Goal: Check status: Check status

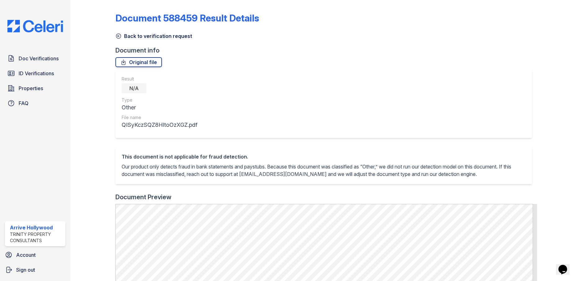
scroll to position [155, 0]
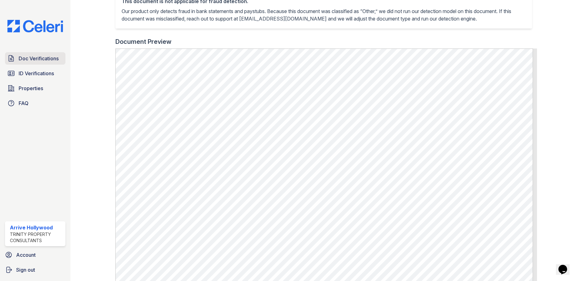
click at [38, 60] on span "Doc Verifications" at bounding box center [39, 58] width 40 height 7
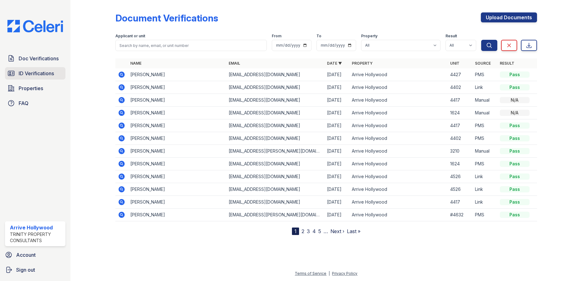
click at [46, 76] on span "ID Verifications" at bounding box center [36, 73] width 35 height 7
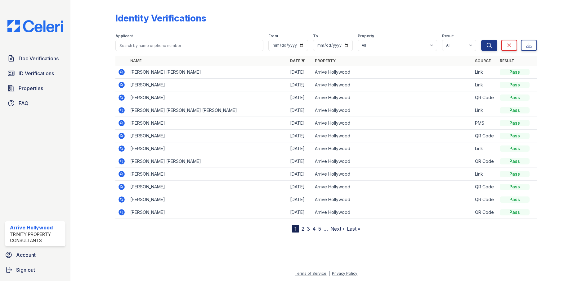
click at [125, 73] on icon at bounding box center [121, 71] width 7 height 7
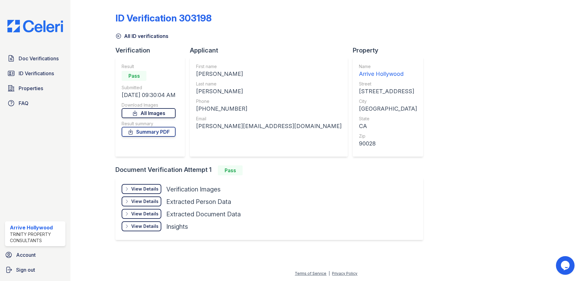
click at [164, 113] on link "All Images" at bounding box center [149, 113] width 54 height 10
click at [29, 75] on span "ID Verifications" at bounding box center [36, 73] width 35 height 7
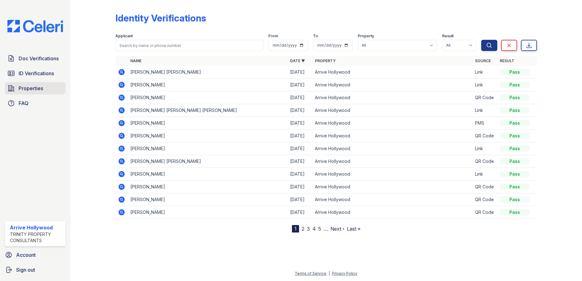
click at [35, 94] on link "Properties" at bounding box center [35, 88] width 61 height 12
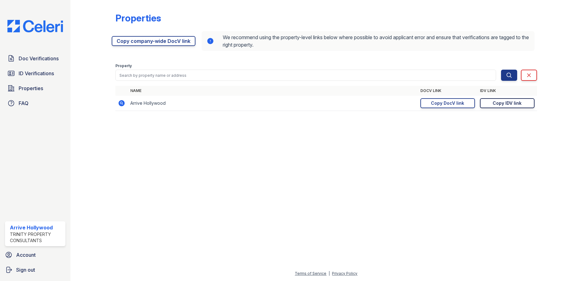
click at [492, 105] on link "Copy IDV link Copy link" at bounding box center [507, 103] width 55 height 10
click at [29, 70] on span "ID Verifications" at bounding box center [36, 73] width 35 height 7
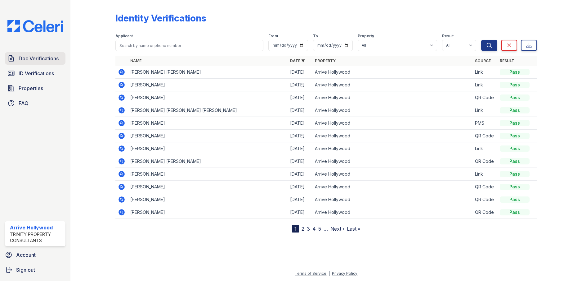
click at [34, 61] on span "Doc Verifications" at bounding box center [39, 58] width 40 height 7
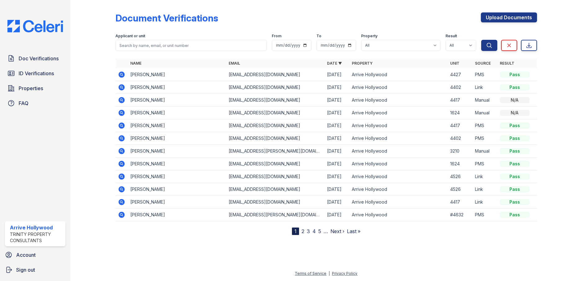
click at [120, 76] on icon at bounding box center [122, 74] width 6 height 6
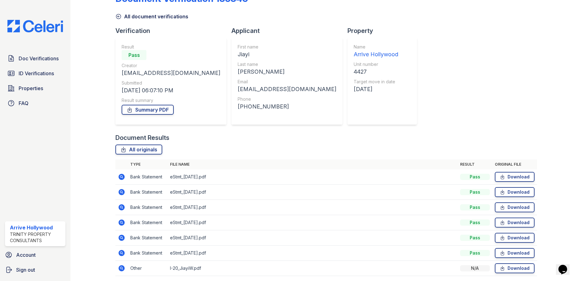
scroll to position [42, 0]
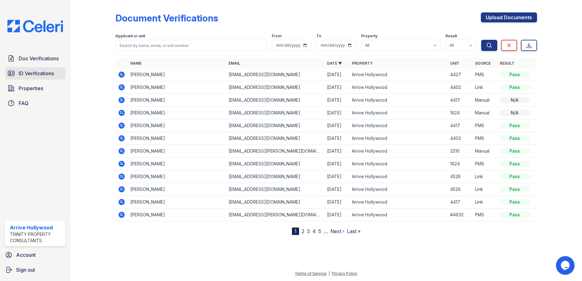
click at [47, 72] on span "ID Verifications" at bounding box center [36, 73] width 35 height 7
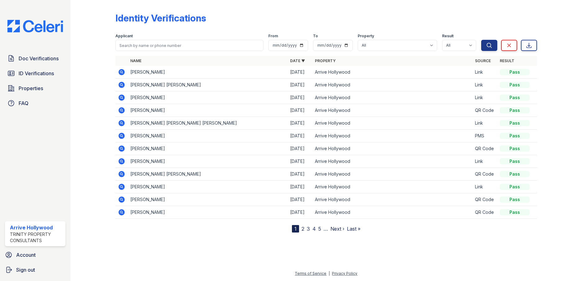
click at [120, 71] on icon at bounding box center [122, 72] width 6 height 6
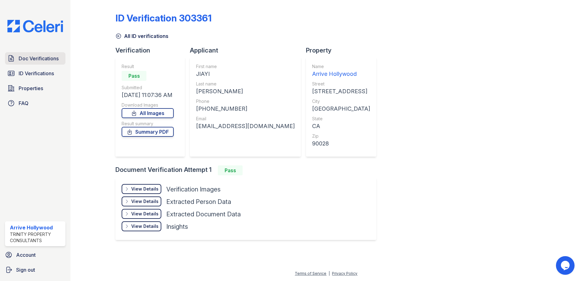
click at [42, 60] on span "Doc Verifications" at bounding box center [39, 58] width 40 height 7
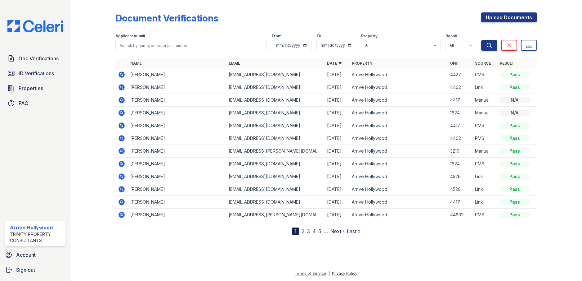
drag, startPoint x: 122, startPoint y: 77, endPoint x: 124, endPoint y: 80, distance: 3.5
click at [122, 77] on icon at bounding box center [122, 74] width 6 height 6
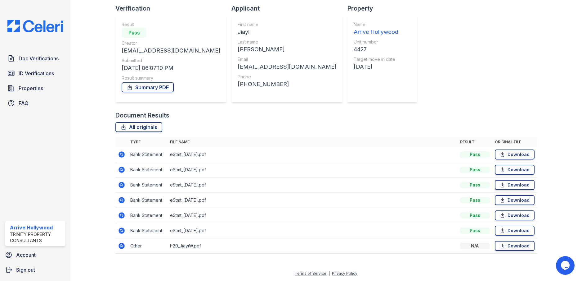
click at [126, 248] on td at bounding box center [121, 245] width 12 height 15
click at [124, 248] on icon at bounding box center [121, 245] width 7 height 7
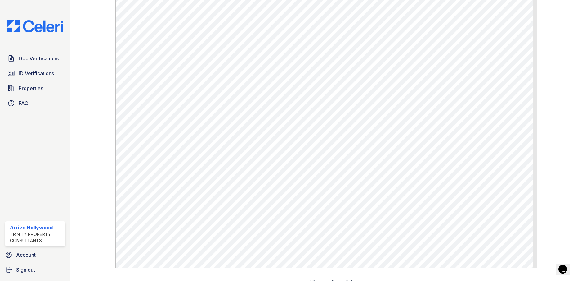
scroll to position [217, 0]
click at [41, 72] on span "ID Verifications" at bounding box center [36, 73] width 35 height 7
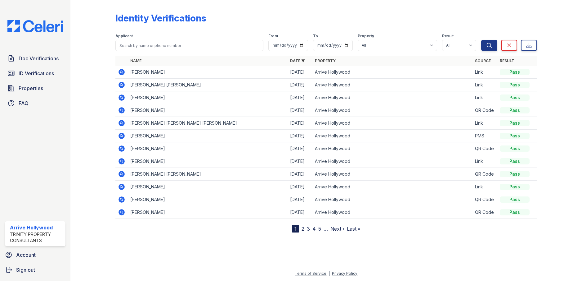
click at [116, 76] on td at bounding box center [121, 72] width 12 height 13
click at [118, 72] on icon at bounding box center [121, 71] width 7 height 7
click at [125, 114] on td at bounding box center [121, 110] width 12 height 13
click at [123, 112] on icon at bounding box center [122, 110] width 6 height 6
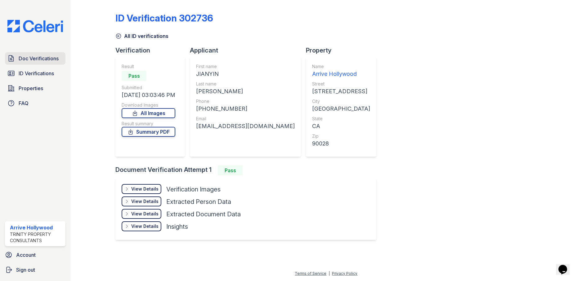
click at [43, 64] on link "Doc Verifications" at bounding box center [35, 58] width 61 height 12
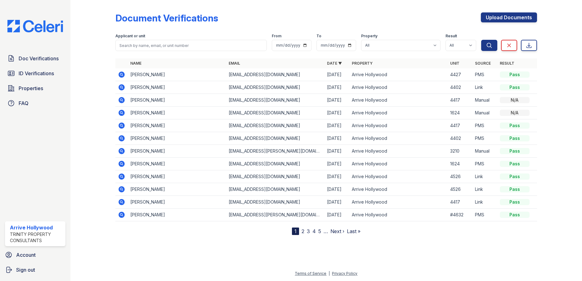
click at [121, 75] on icon at bounding box center [122, 74] width 6 height 6
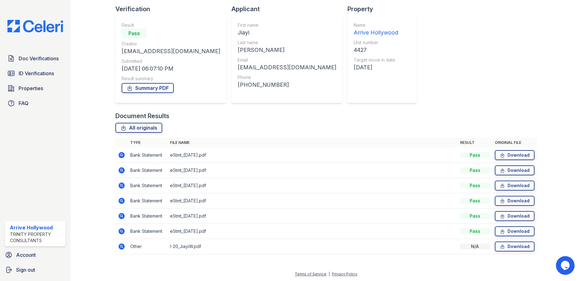
scroll to position [42, 0]
click at [37, 72] on span "ID Verifications" at bounding box center [36, 73] width 35 height 7
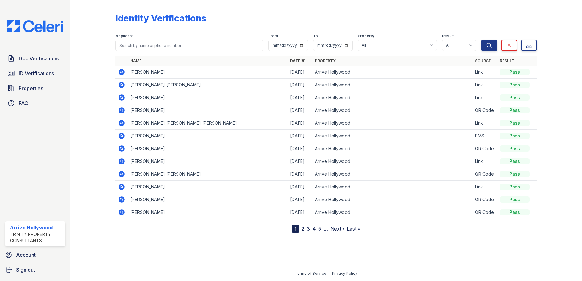
click at [122, 110] on icon at bounding box center [121, 109] width 7 height 7
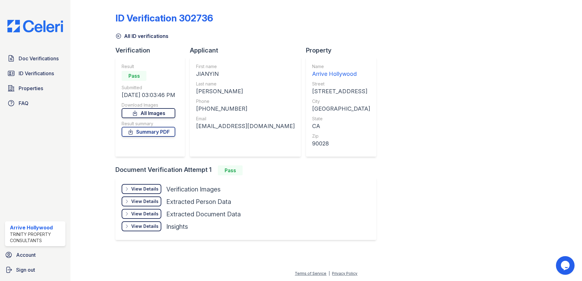
click at [159, 115] on link "All Images" at bounding box center [149, 113] width 54 height 10
click at [443, 136] on div "ID Verification 302736 All ID verifications Verification Result Pass Submitted …" at bounding box center [326, 125] width 422 height 246
click at [44, 55] on span "Doc Verifications" at bounding box center [39, 58] width 40 height 7
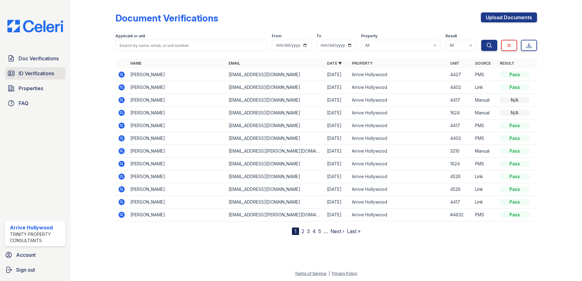
click at [36, 74] on span "ID Verifications" at bounding box center [36, 73] width 35 height 7
